Goal: Task Accomplishment & Management: Manage account settings

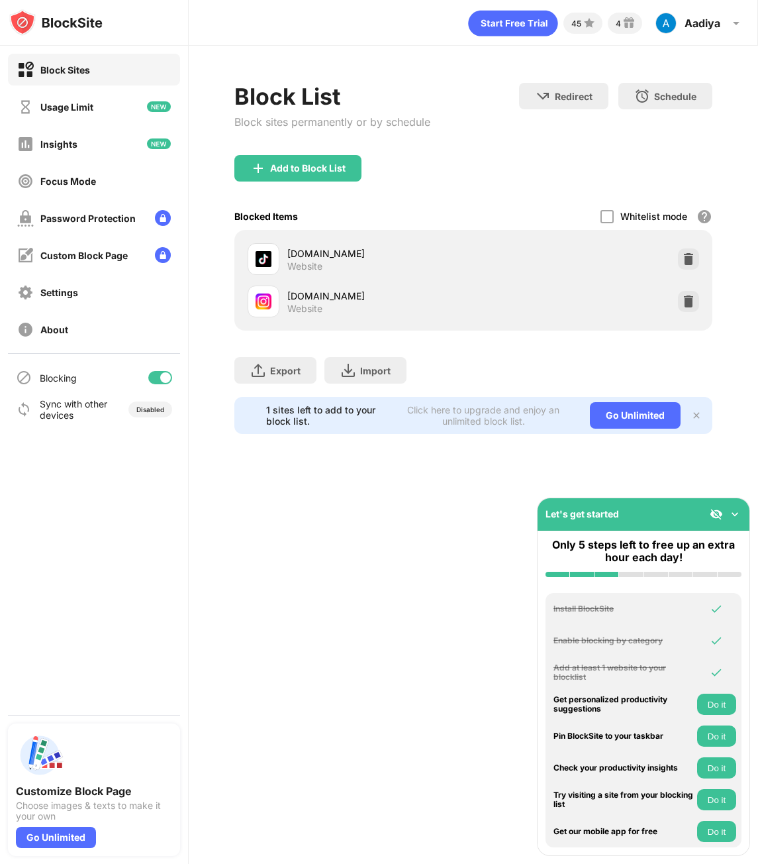
click at [693, 301] on img at bounding box center [688, 301] width 13 height 13
